Goal: Transaction & Acquisition: Subscribe to service/newsletter

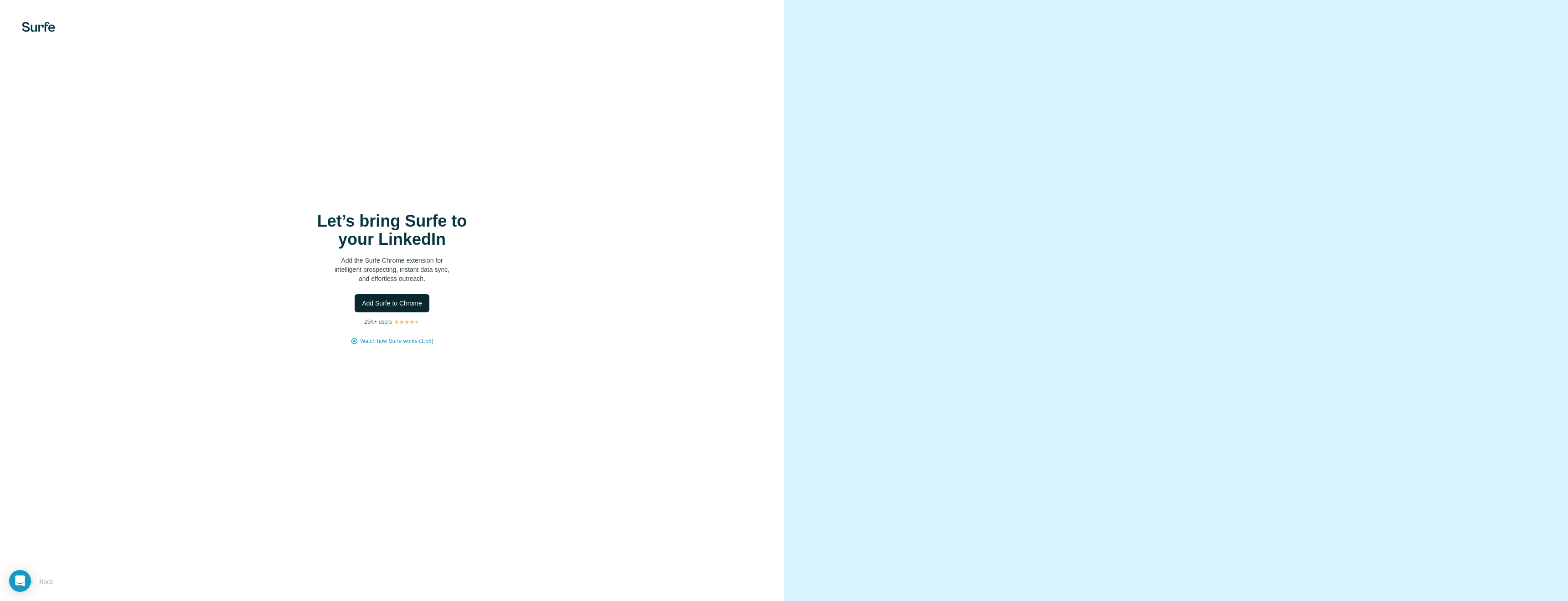
click at [403, 306] on span "Add Surfe to Chrome" at bounding box center [392, 303] width 60 height 9
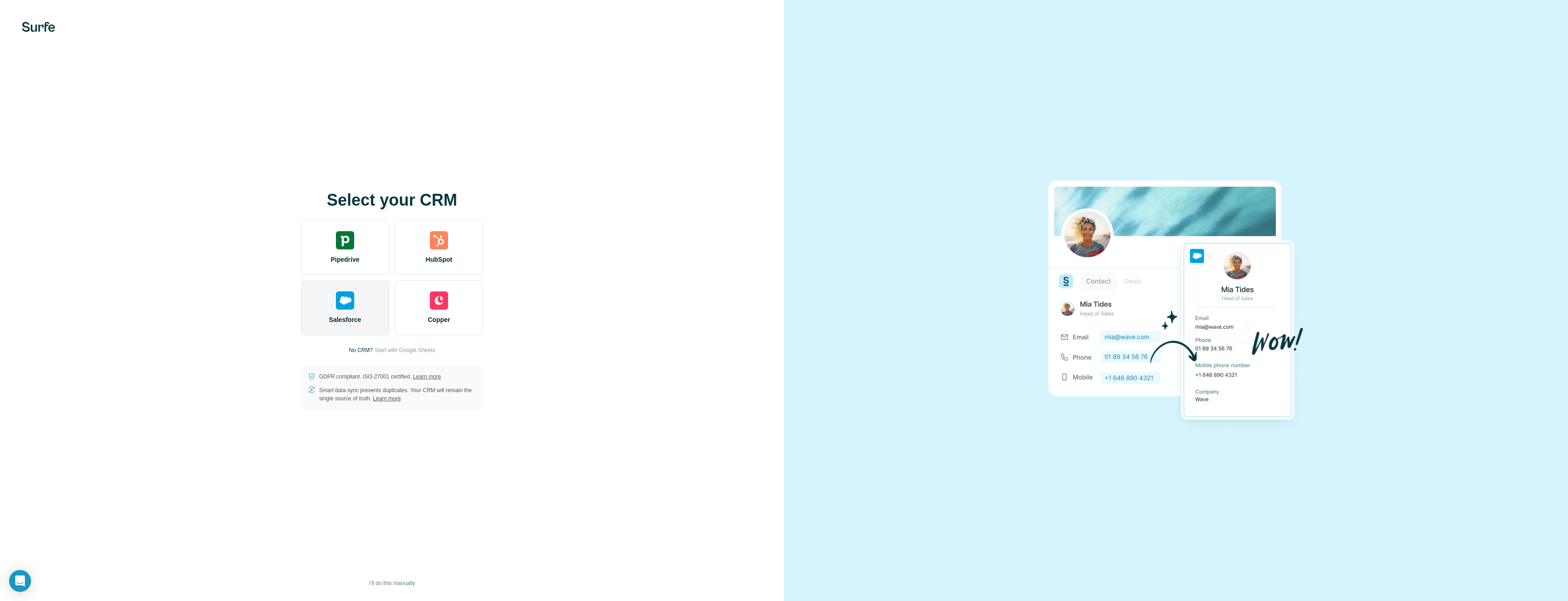
click at [355, 300] on div "Salesforce" at bounding box center [345, 308] width 88 height 55
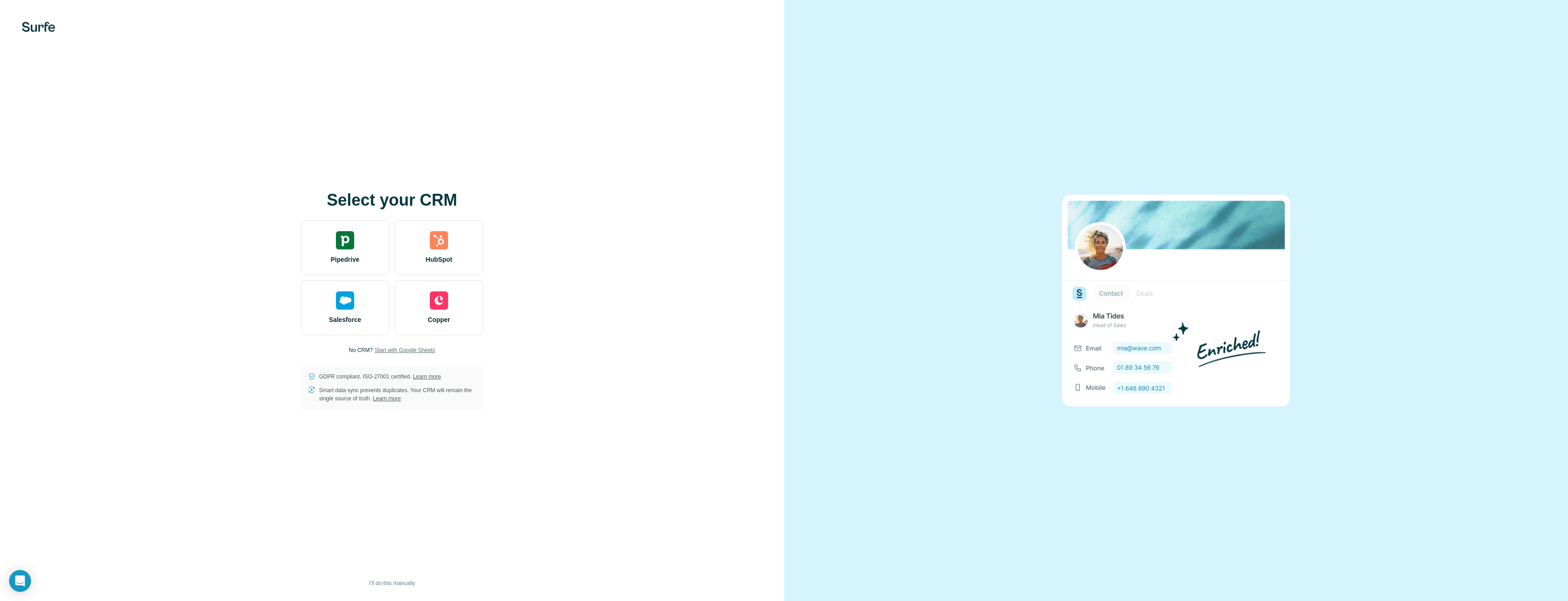
click at [417, 352] on span "Start with Google Sheets" at bounding box center [405, 350] width 60 height 8
click at [393, 586] on span "I’ll do this manually" at bounding box center [392, 583] width 46 height 8
